Goal: Task Accomplishment & Management: Manage account settings

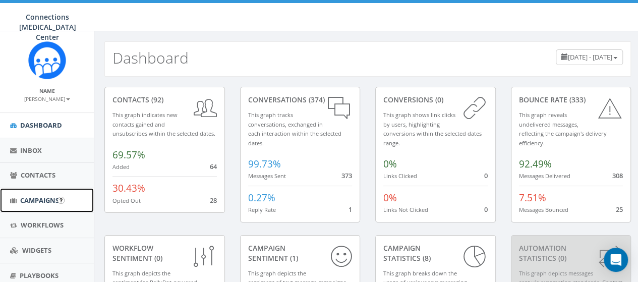
click at [36, 206] on link "Campaigns" at bounding box center [47, 200] width 94 height 25
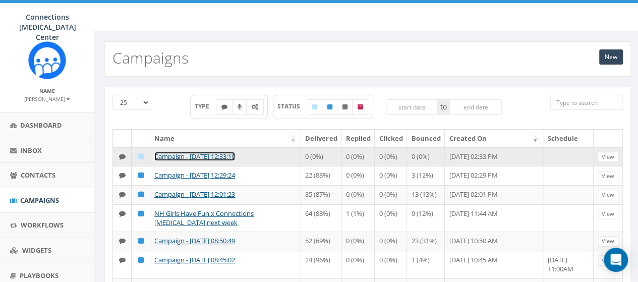
click at [198, 153] on link "Campaign - 09/04/2025, 12:33:19" at bounding box center [194, 156] width 81 height 9
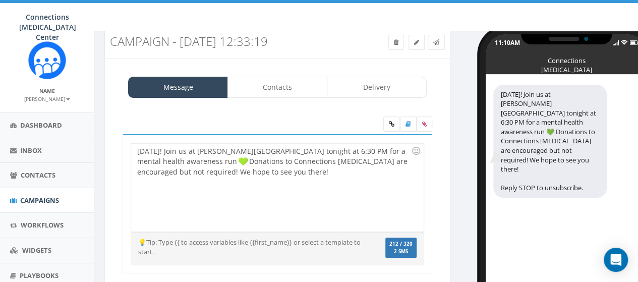
scroll to position [33, 0]
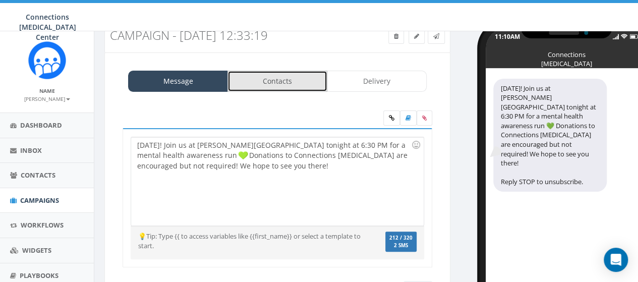
click at [284, 83] on link "Contacts" at bounding box center [278, 81] width 100 height 21
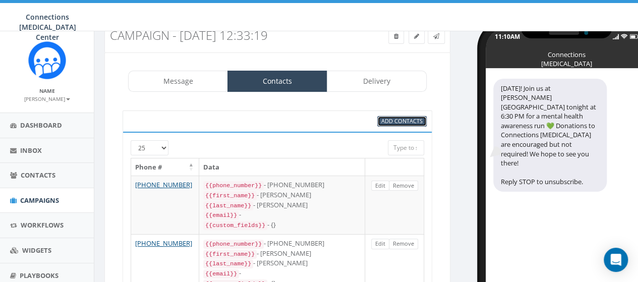
click at [401, 122] on span "Add Contacts" at bounding box center [402, 121] width 41 height 8
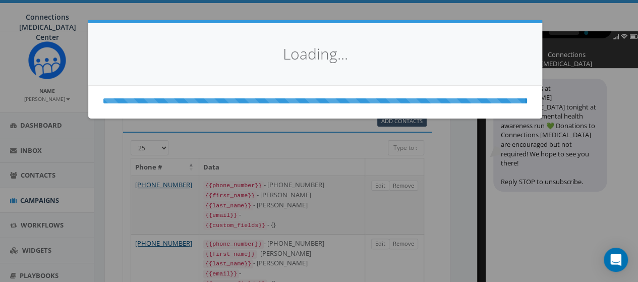
select select
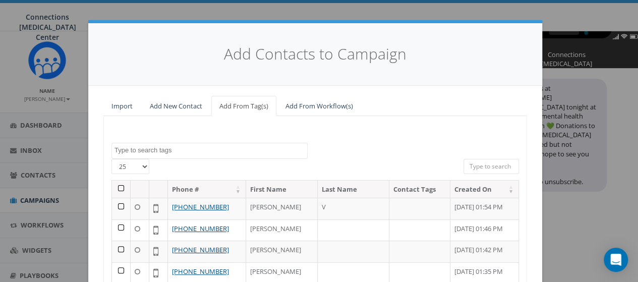
click at [137, 168] on select "25 50 100" at bounding box center [131, 166] width 38 height 15
select select "100"
click at [112, 159] on select "25 50 100" at bounding box center [131, 166] width 38 height 15
click at [115, 184] on th at bounding box center [121, 190] width 19 height 18
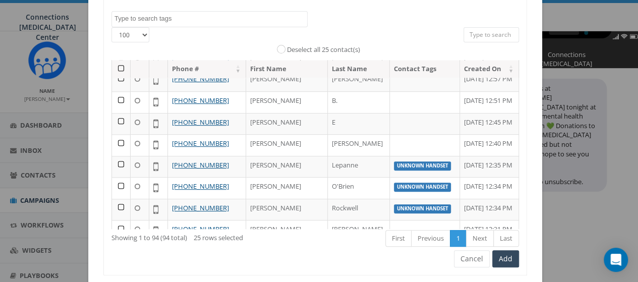
scroll to position [563, 0]
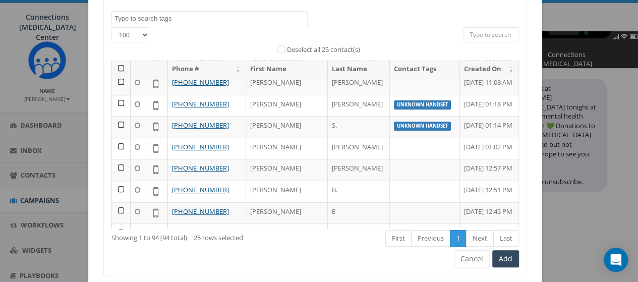
click at [116, 66] on th at bounding box center [121, 69] width 19 height 18
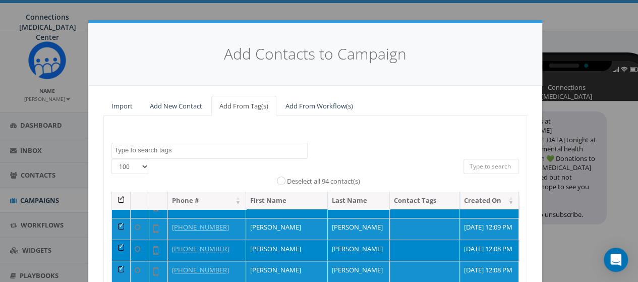
scroll to position [161, 0]
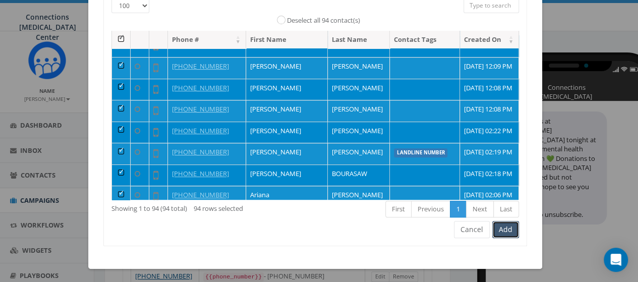
click at [505, 226] on button "Add" at bounding box center [506, 229] width 27 height 17
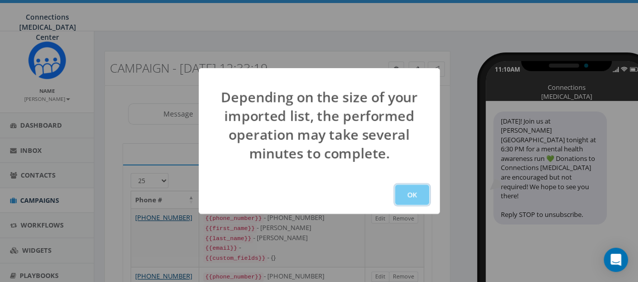
click at [400, 194] on button "OK" at bounding box center [412, 195] width 34 height 20
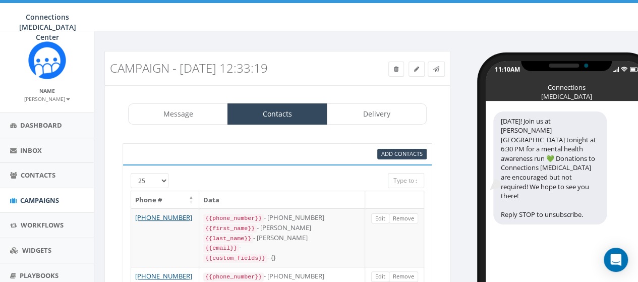
scroll to position [132, 0]
click at [377, 118] on div "Message Contacts Delivery" at bounding box center [277, 113] width 299 height 21
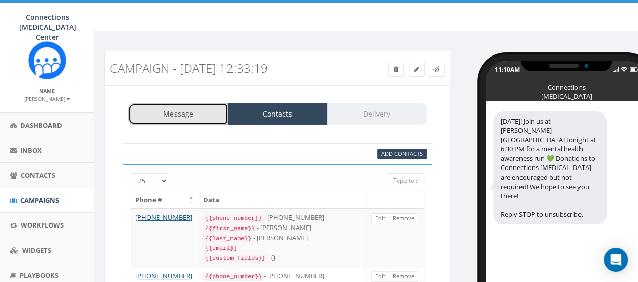
click at [201, 107] on link "Message" at bounding box center [178, 113] width 100 height 21
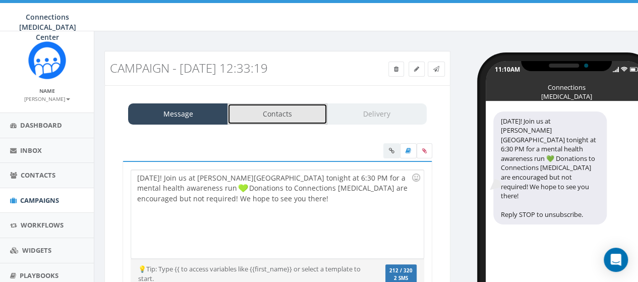
click at [276, 108] on link "Contacts" at bounding box center [278, 113] width 100 height 21
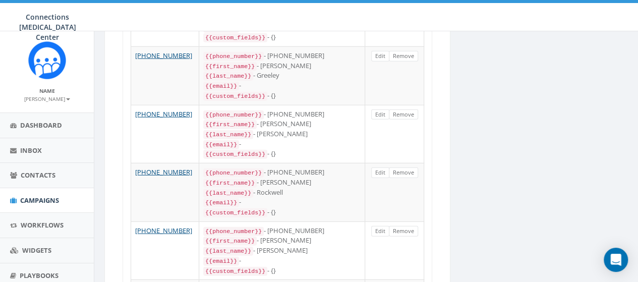
scroll to position [1417, 0]
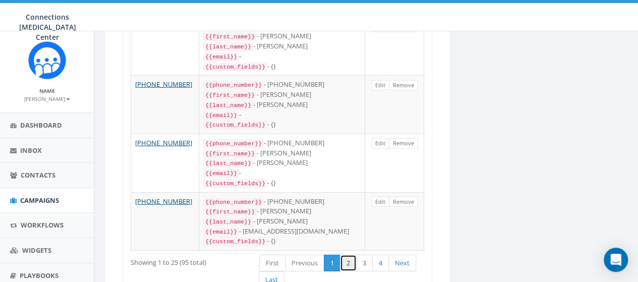
click at [353, 255] on link "2" at bounding box center [348, 263] width 17 height 17
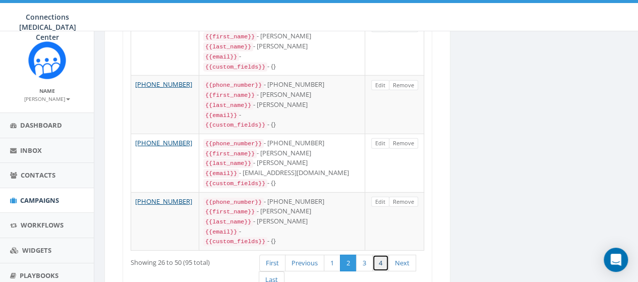
click at [384, 255] on link "4" at bounding box center [380, 263] width 17 height 17
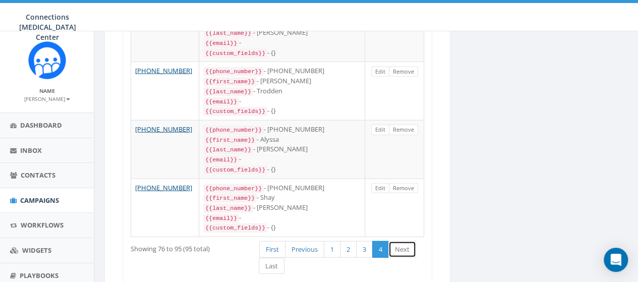
click at [403, 241] on link "Next" at bounding box center [403, 249] width 28 height 17
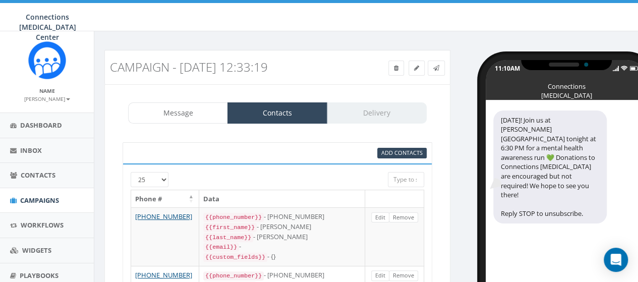
scroll to position [0, 0]
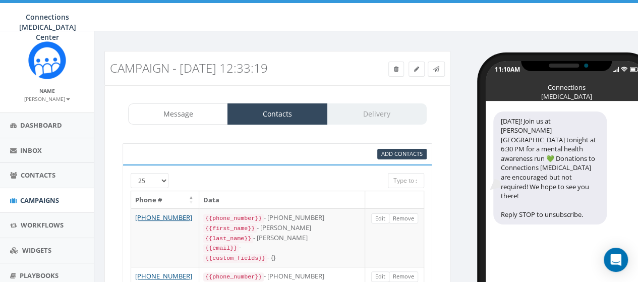
click at [378, 113] on div "Message Contacts Delivery" at bounding box center [277, 113] width 299 height 21
click at [441, 68] on link at bounding box center [436, 69] width 17 height 15
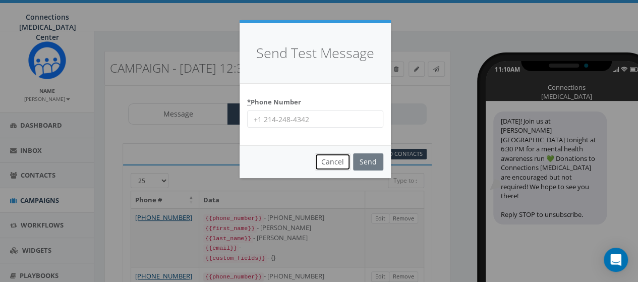
click at [333, 165] on button "Cancel" at bounding box center [333, 161] width 36 height 17
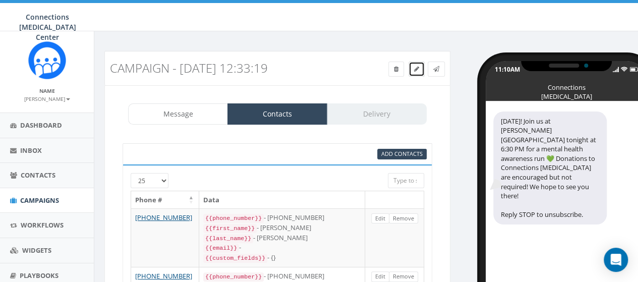
click at [416, 69] on icon at bounding box center [416, 69] width 5 height 6
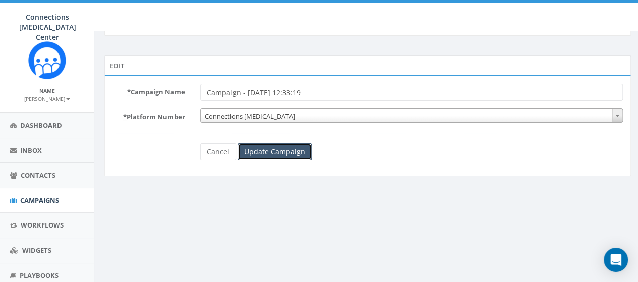
click at [288, 153] on input "Update Campaign" at bounding box center [275, 151] width 74 height 17
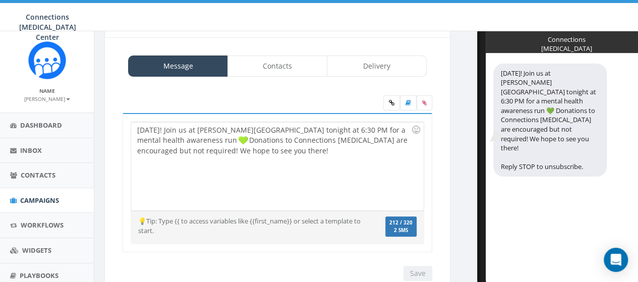
scroll to position [45, 0]
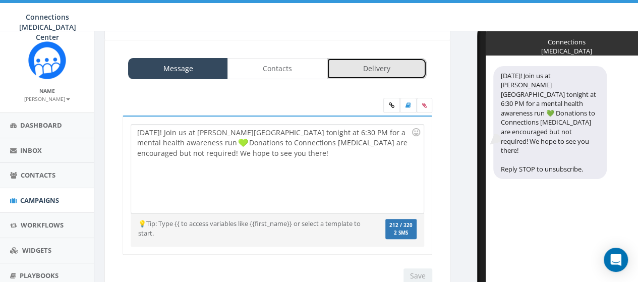
click at [388, 65] on link "Delivery" at bounding box center [377, 68] width 100 height 21
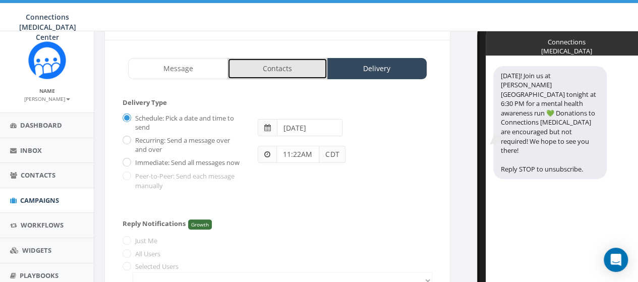
click at [289, 74] on link "Contacts" at bounding box center [278, 68] width 100 height 21
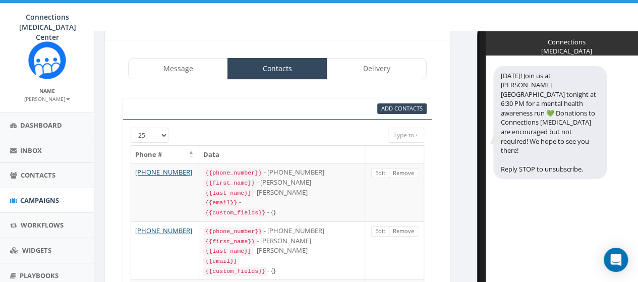
click at [163, 135] on div at bounding box center [265, 133] width 232 height 10
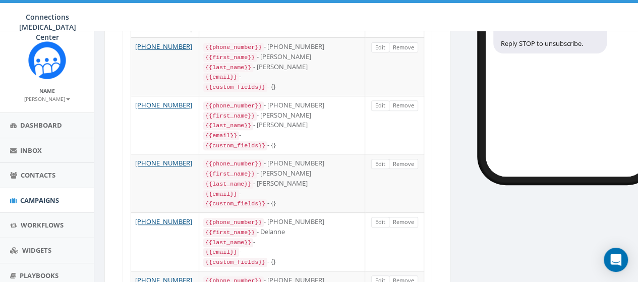
scroll to position [0, 0]
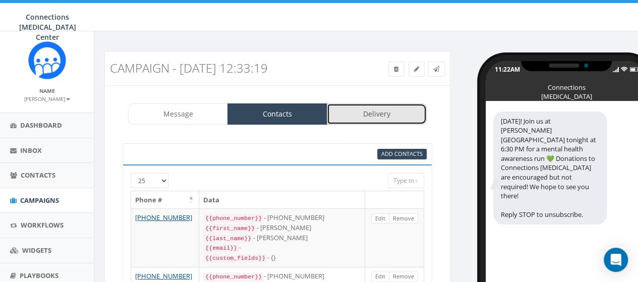
click at [387, 114] on link "Delivery" at bounding box center [377, 113] width 100 height 21
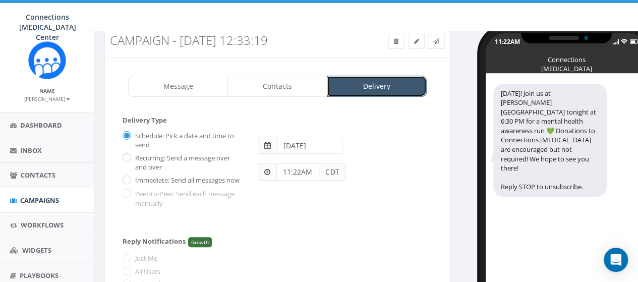
scroll to position [84, 0]
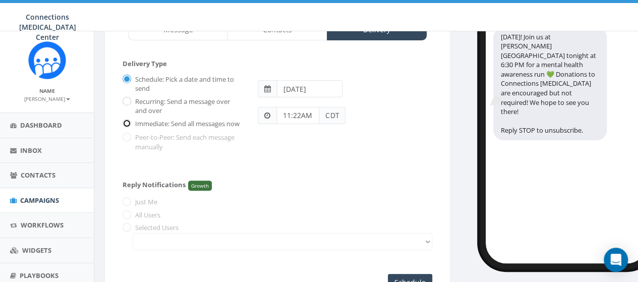
click at [126, 122] on input "Immediate: Send all messages now" at bounding box center [126, 124] width 7 height 7
radio input "true"
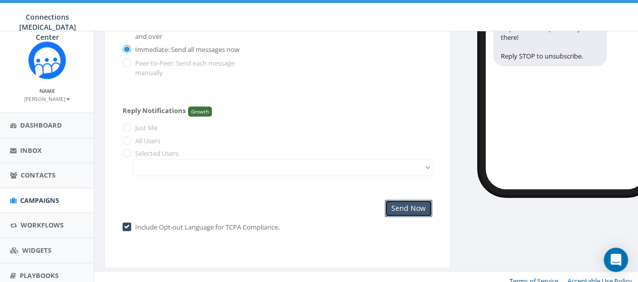
click at [405, 209] on input "Send Now" at bounding box center [408, 208] width 47 height 17
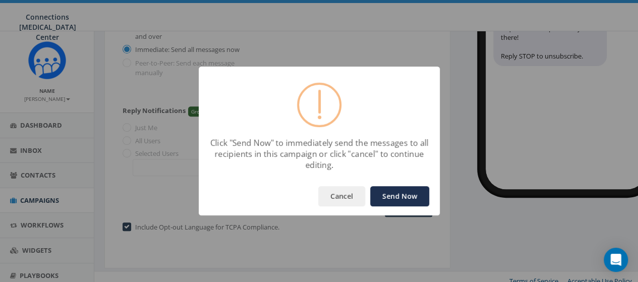
click at [400, 193] on button "Send Now" at bounding box center [399, 196] width 59 height 20
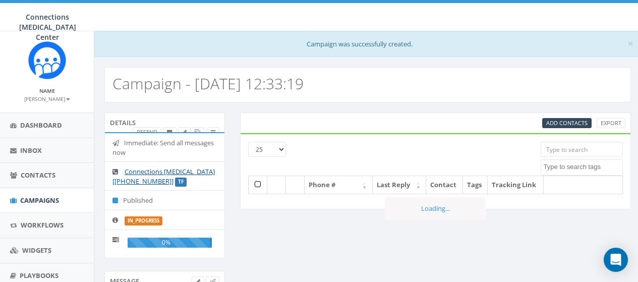
select select
